Goal: Navigation & Orientation: Go to known website

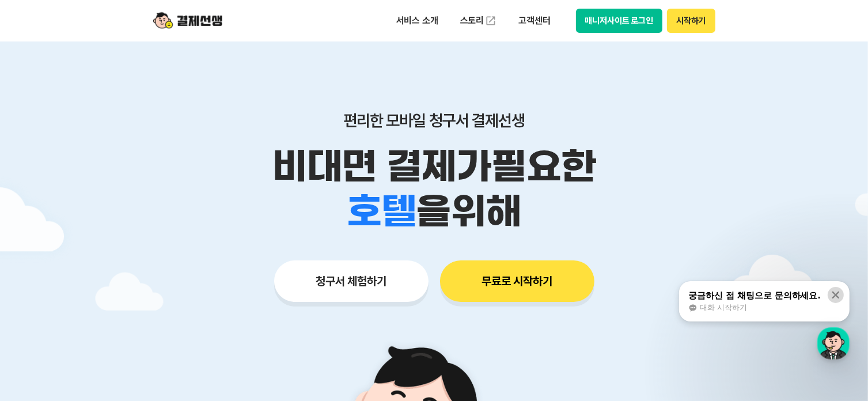
click at [841, 292] on icon at bounding box center [836, 295] width 12 height 12
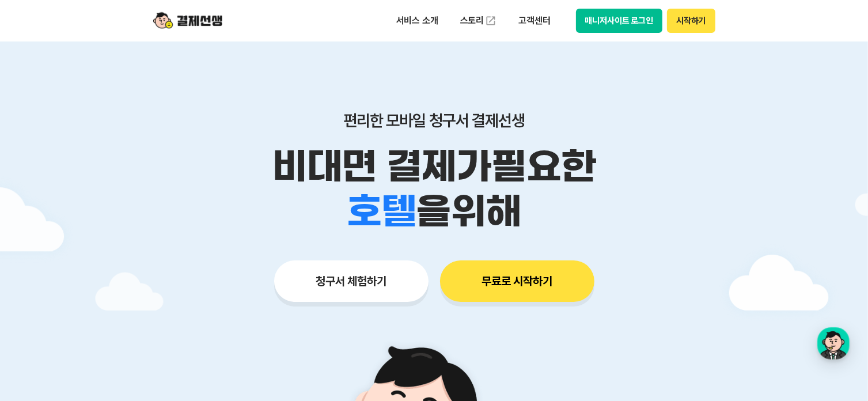
click at [685, 18] on button "시작하기" at bounding box center [691, 21] width 48 height 24
drag, startPoint x: 617, startPoint y: 34, endPoint x: 619, endPoint y: 41, distance: 7.3
click at [617, 34] on div "서비스 소개 스토리 고객센터 매니저사이트 로그인 시작하기" at bounding box center [434, 20] width 590 height 41
click at [617, 27] on button "매니저사이트 로그인" at bounding box center [619, 21] width 87 height 24
